Goal: Check status: Check status

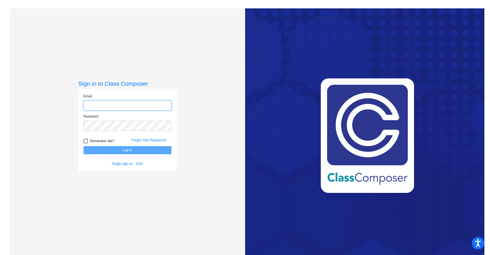
click at [120, 107] on input "email" at bounding box center [127, 106] width 88 height 10
type input "[EMAIL_ADDRESS][PERSON_NAME][DOMAIN_NAME]"
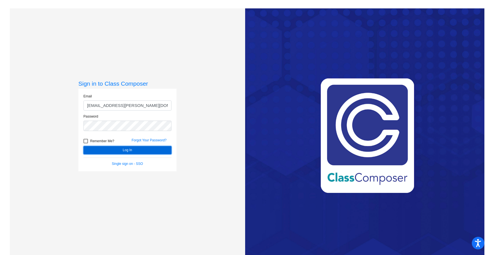
click at [108, 152] on button "Log In" at bounding box center [127, 150] width 88 height 8
click at [111, 151] on button "Log In" at bounding box center [127, 150] width 88 height 8
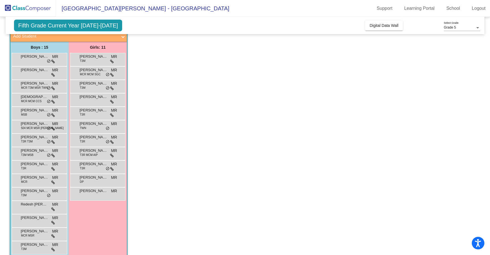
scroll to position [280, 0]
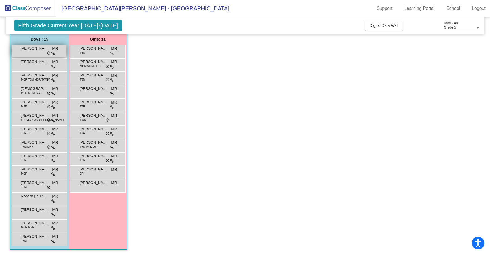
click at [42, 52] on div "[PERSON_NAME] MR [PERSON_NAME] do_not_disturb_alt" at bounding box center [38, 50] width 53 height 11
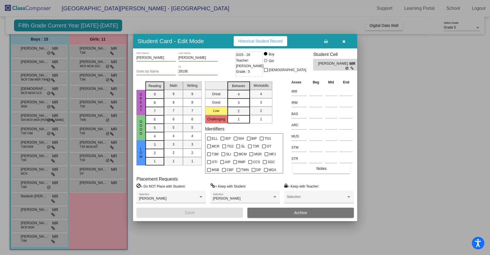
click at [252, 39] on button "Historical Student Record" at bounding box center [260, 41] width 53 height 10
click at [166, 235] on div at bounding box center [245, 127] width 490 height 255
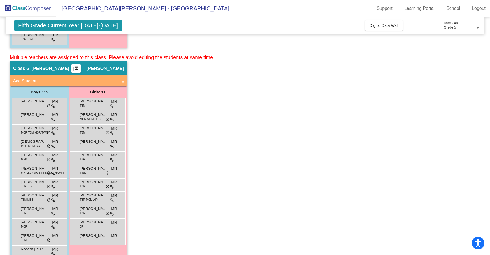
scroll to position [280, 0]
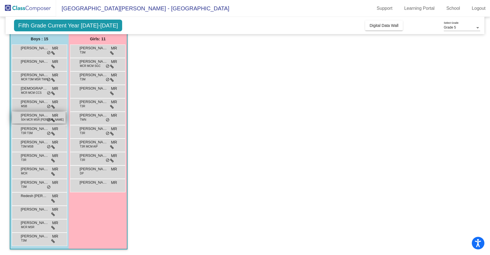
click at [36, 116] on span "[PERSON_NAME]" at bounding box center [35, 116] width 28 height 6
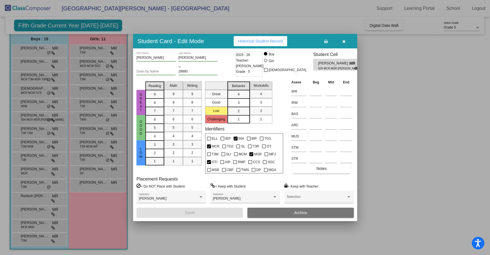
click at [275, 42] on span "Historical Student Record" at bounding box center [260, 41] width 45 height 4
click at [150, 29] on div at bounding box center [245, 127] width 490 height 255
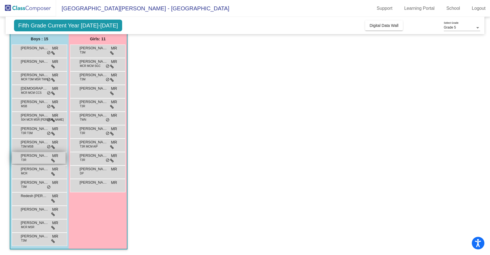
click at [33, 158] on span "[PERSON_NAME]" at bounding box center [35, 156] width 28 height 6
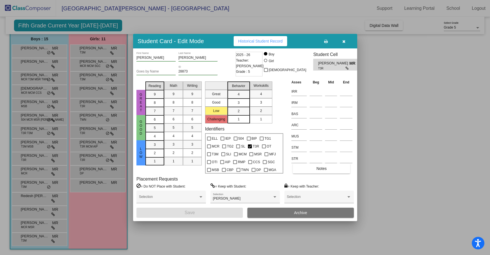
click at [250, 42] on span "Historical Student Record" at bounding box center [260, 41] width 45 height 4
click at [225, 18] on div at bounding box center [245, 127] width 490 height 255
